Goal: Find specific page/section: Find specific page/section

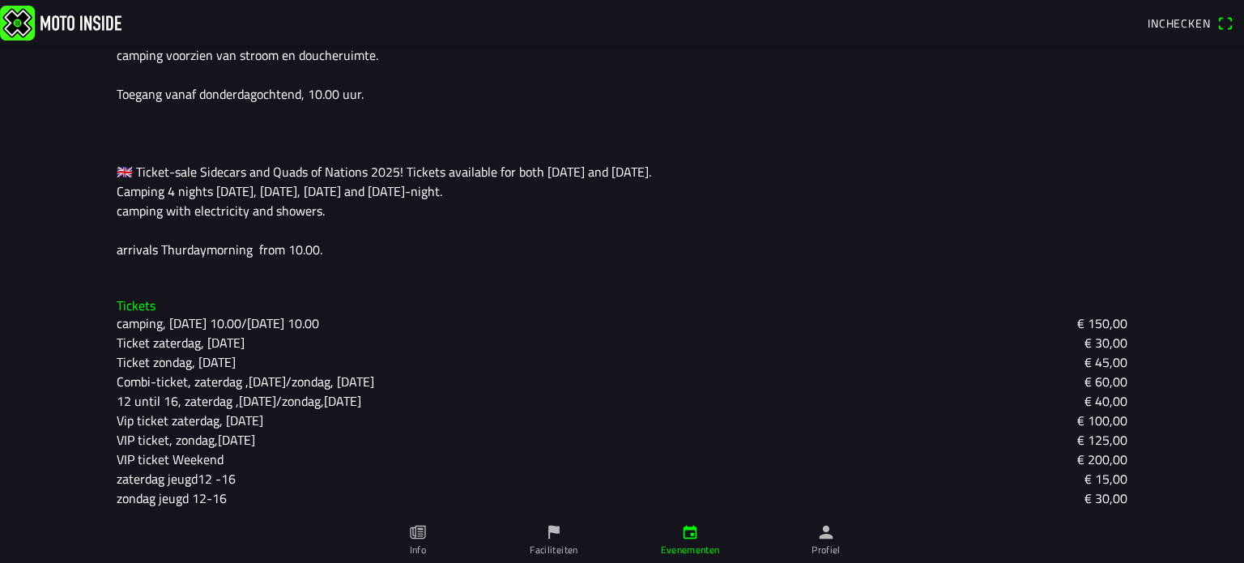
scroll to position [515, 0]
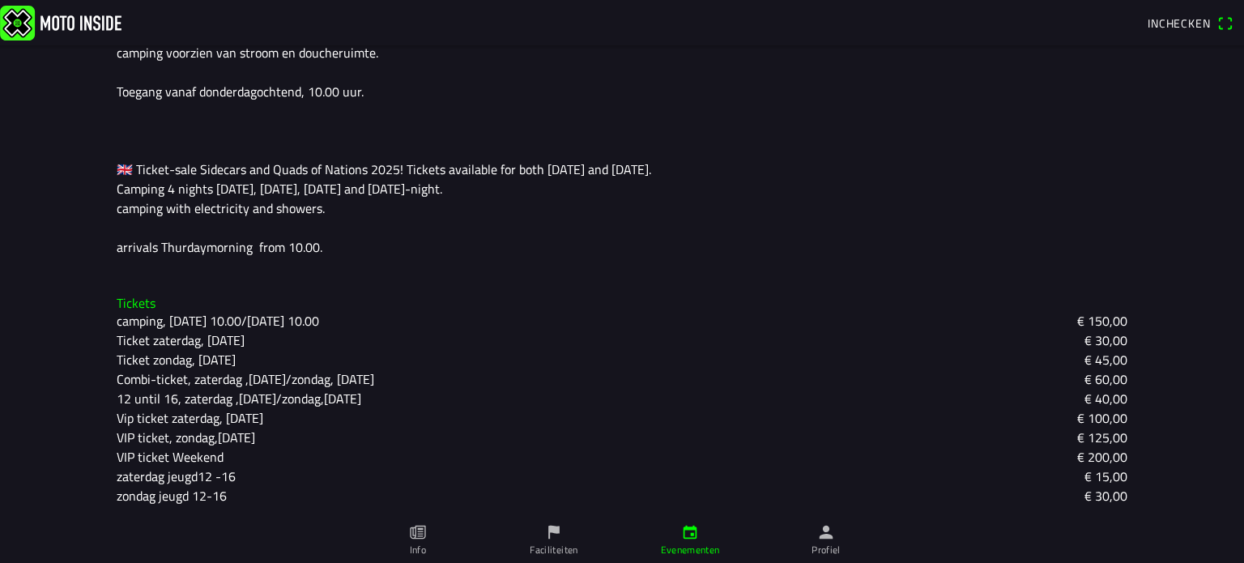
click at [823, 535] on icon "person" at bounding box center [827, 533] width 14 height 14
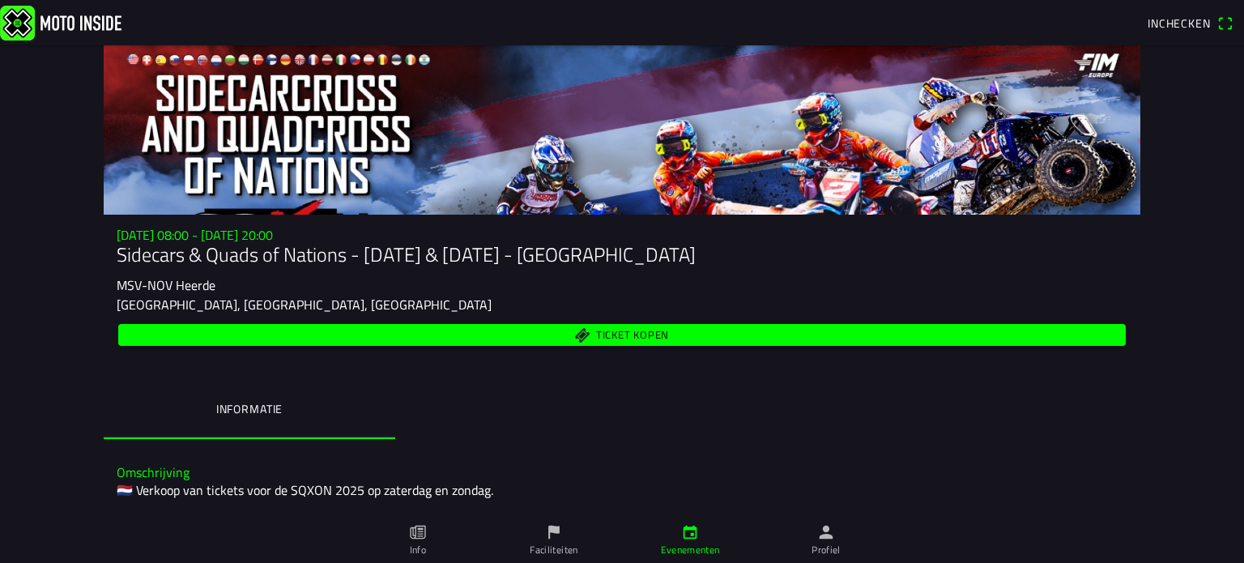
click at [557, 540] on icon "flag" at bounding box center [554, 532] width 18 height 18
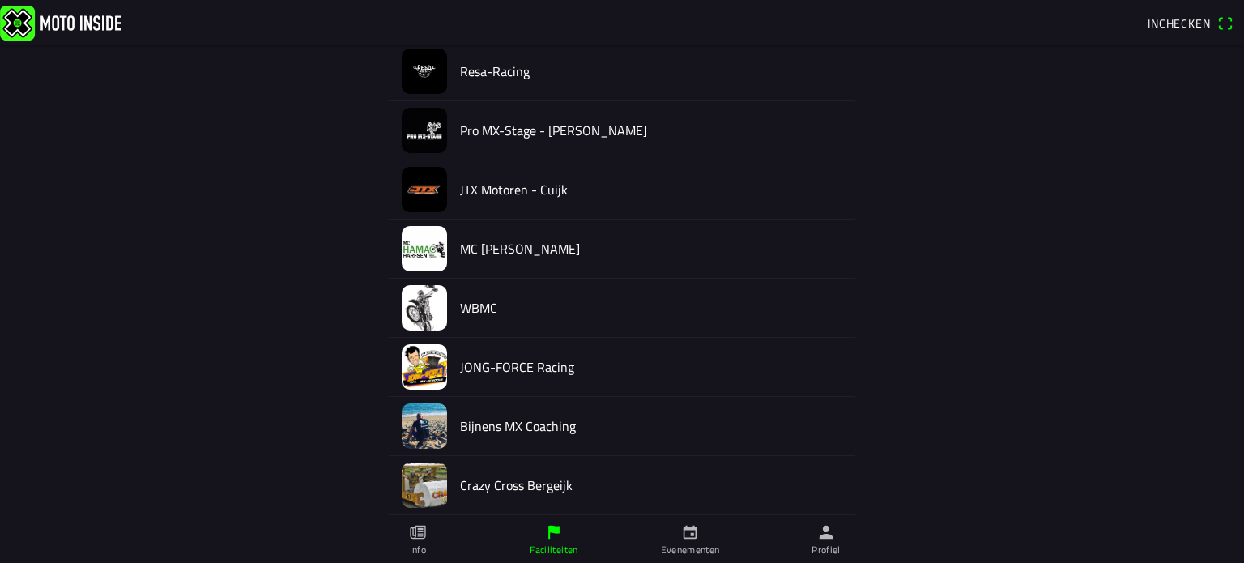
scroll to position [891, 0]
